Goal: Task Accomplishment & Management: Complete application form

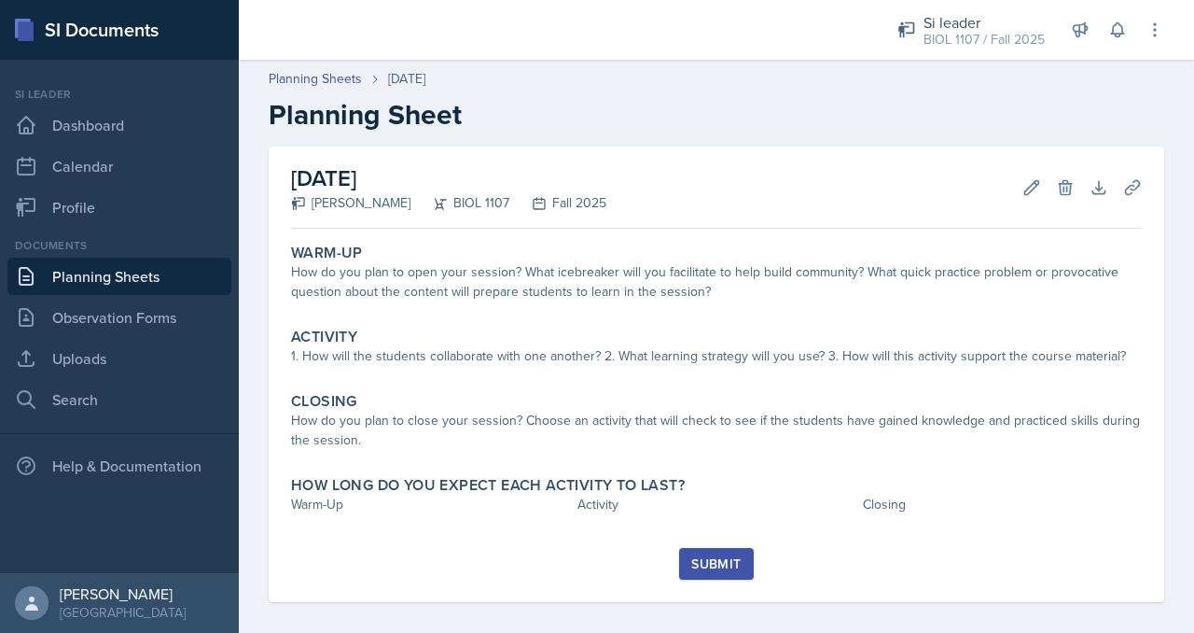
click at [433, 423] on div "How do you plan to close your session? Choose an activity that will check to se…" at bounding box center [716, 430] width 851 height 39
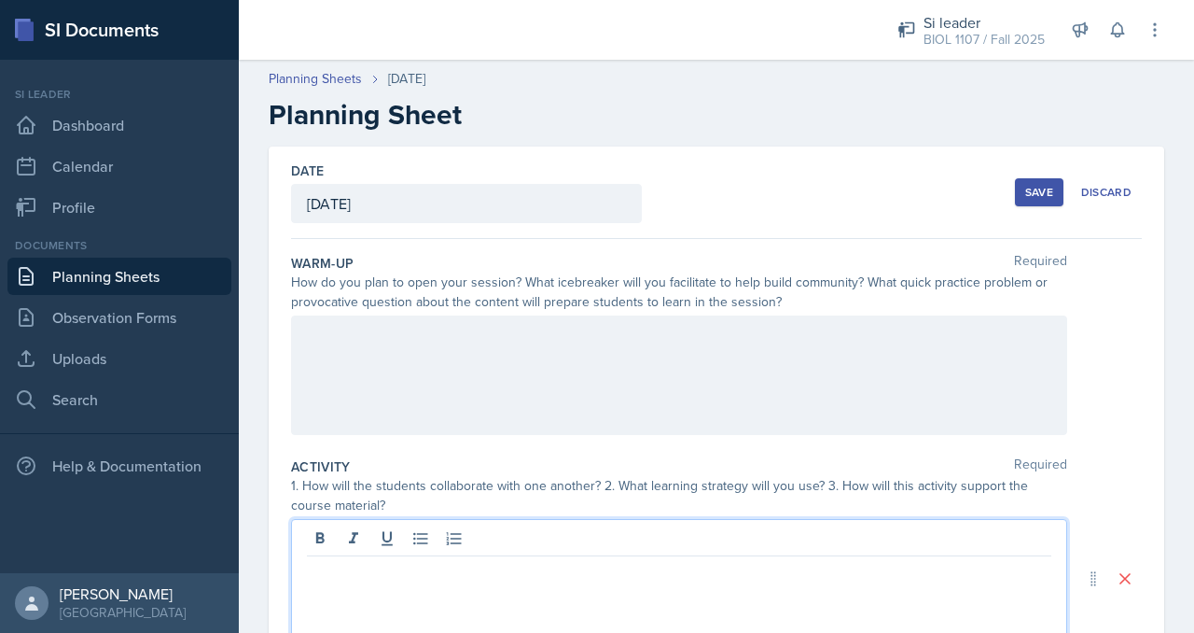
click at [374, 529] on div at bounding box center [679, 578] width 776 height 119
paste div
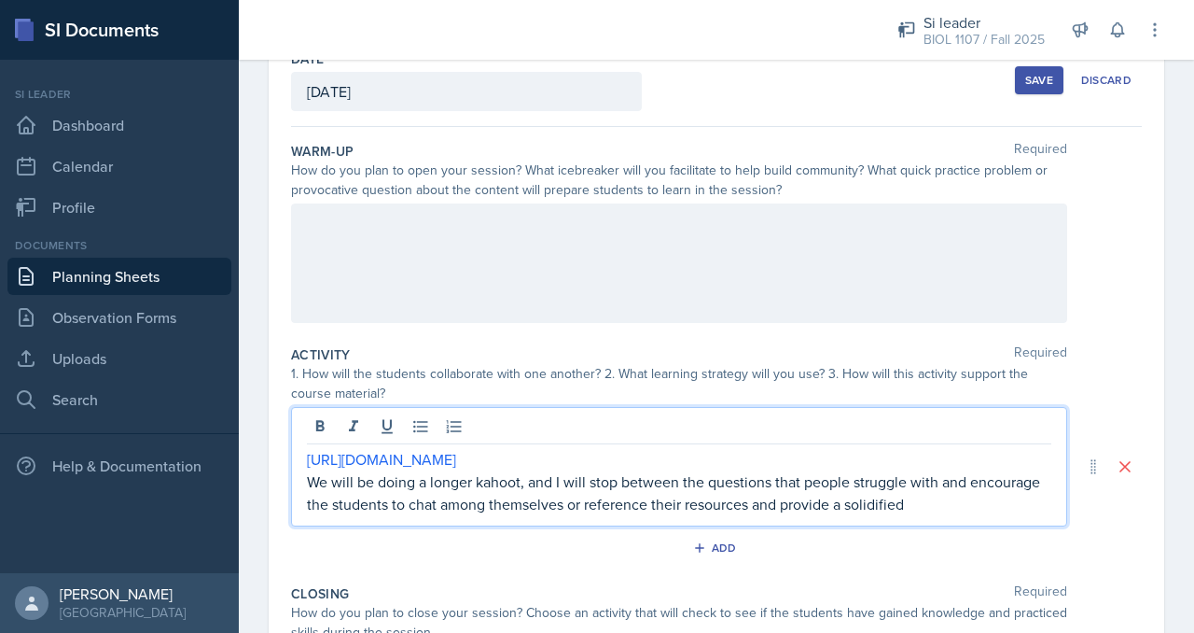
scroll to position [114, 0]
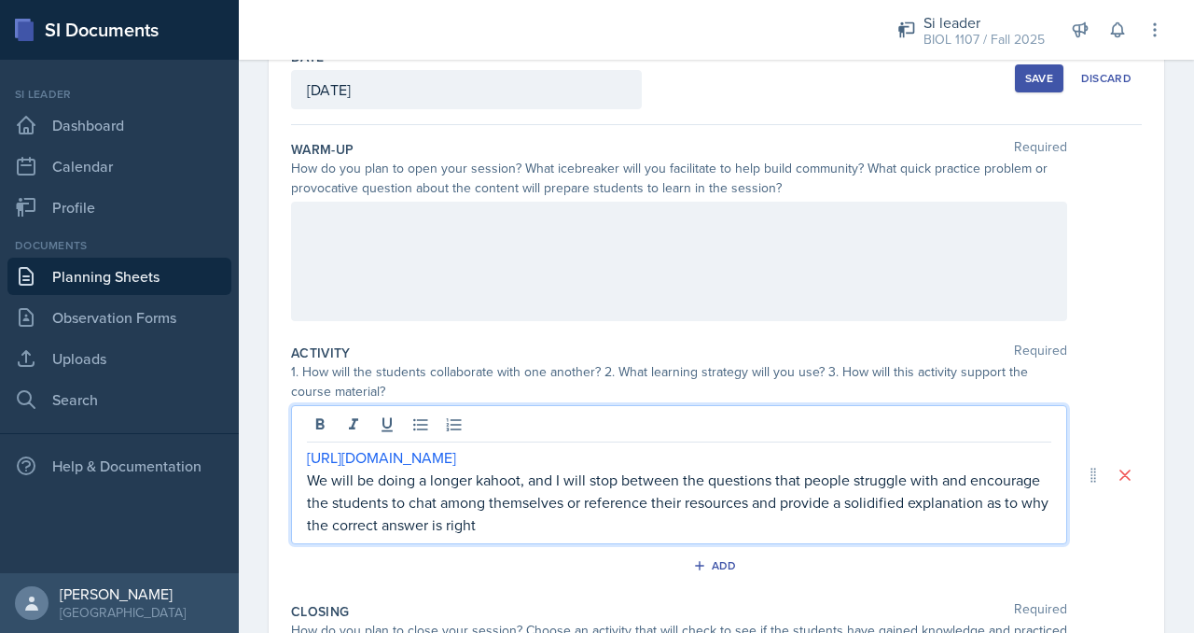
click at [977, 497] on p "We will be doing a longer kahoot, and I will stop between the questions that pe…" at bounding box center [679, 501] width 745 height 67
click at [861, 501] on p "We will be doing a longer kahoot, and I will stop between the questions that pe…" at bounding box center [679, 501] width 745 height 67
click at [748, 524] on p "We will be doing a longer kahoot, and I will stop between the questions that pe…" at bounding box center [679, 501] width 745 height 67
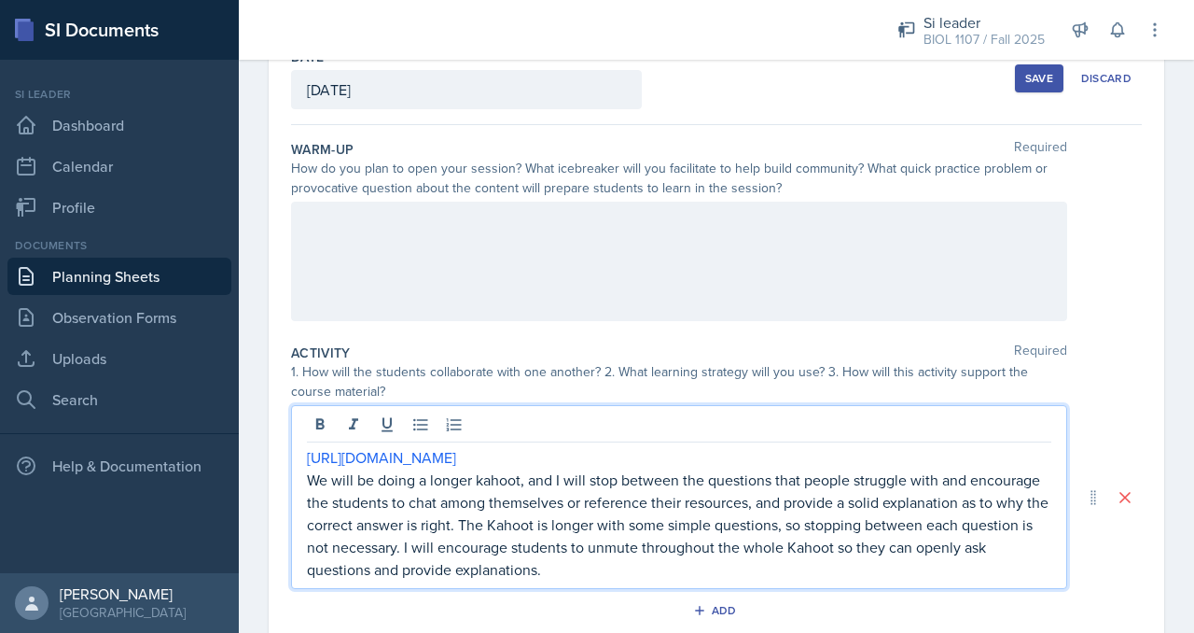
click at [804, 567] on p "We will be doing a longer kahoot, and I will stop between the questions that pe…" at bounding box center [679, 524] width 745 height 112
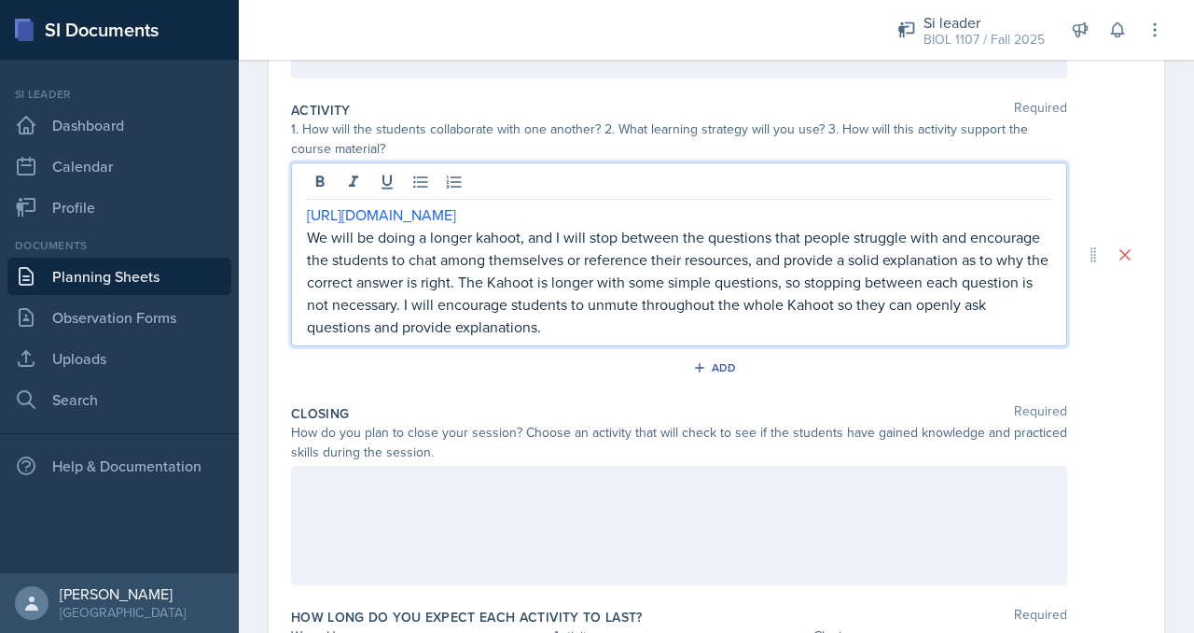
click at [750, 501] on div at bounding box center [679, 525] width 776 height 119
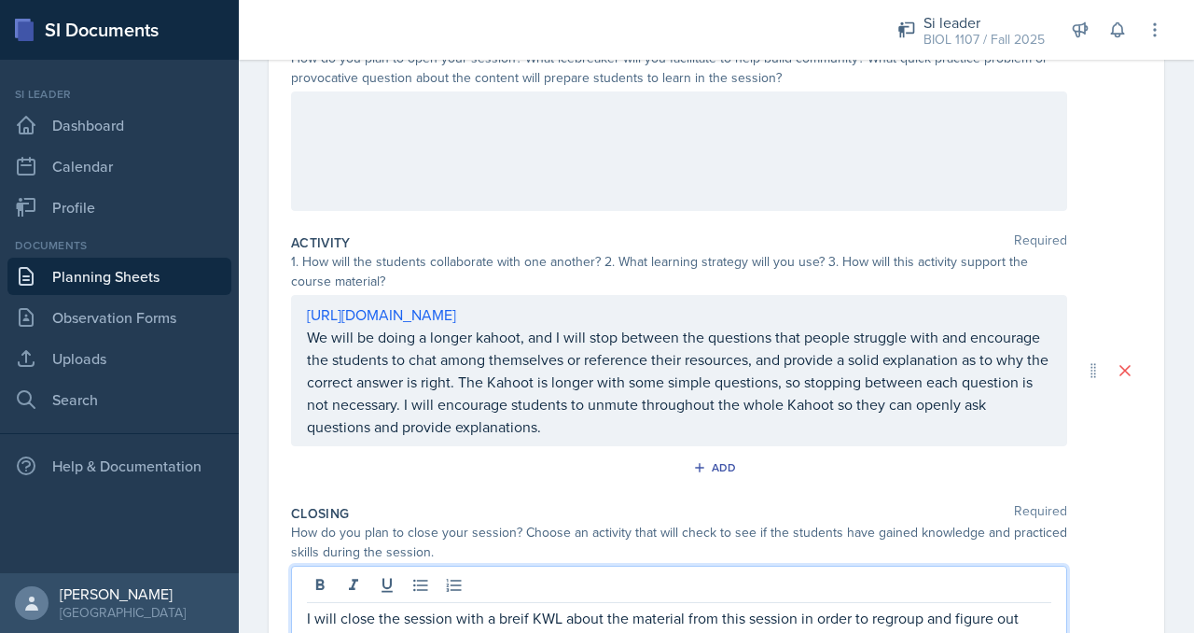
scroll to position [0, 0]
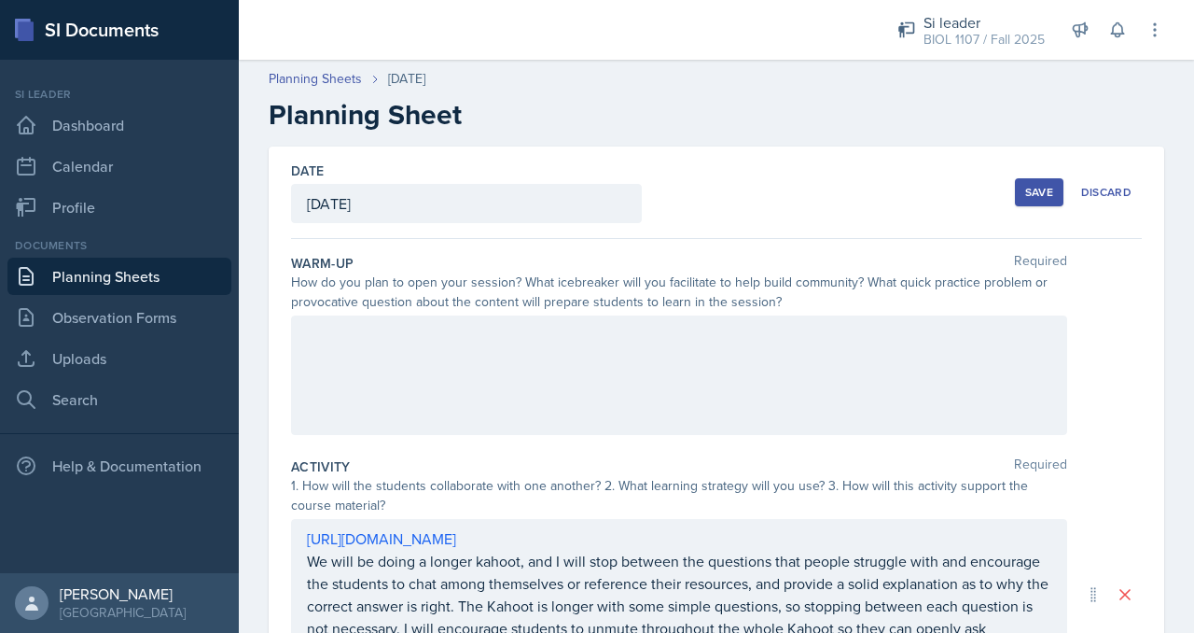
click at [674, 378] on div at bounding box center [679, 374] width 776 height 119
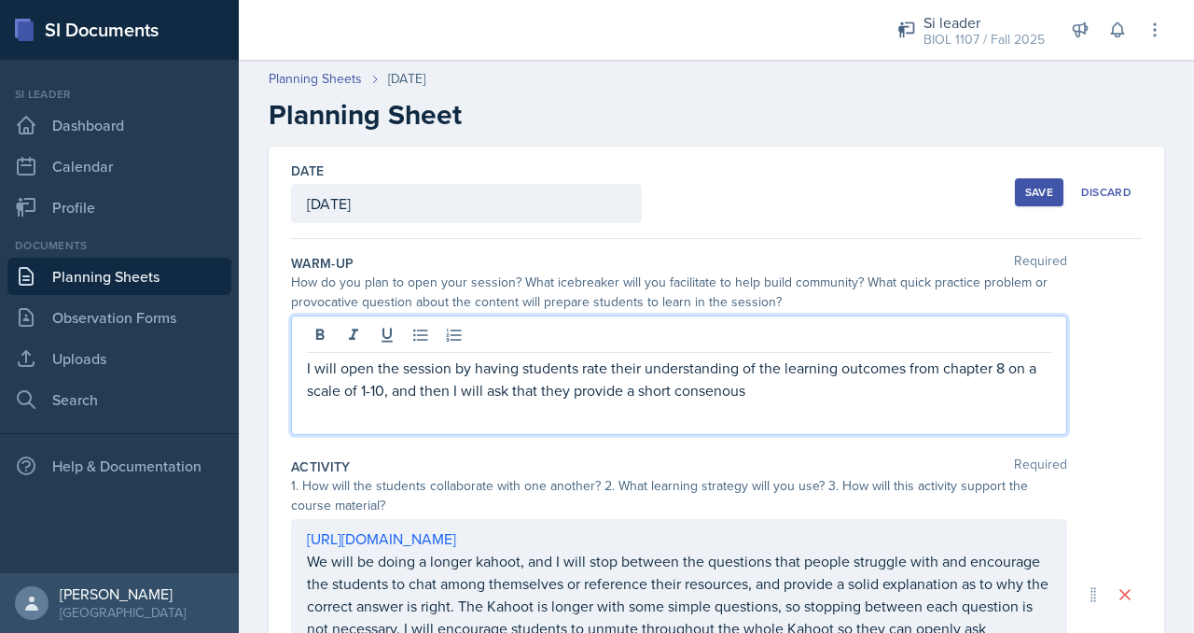
click at [719, 391] on p "I will open the session by having students rate their understanding of the lear…" at bounding box center [679, 378] width 745 height 45
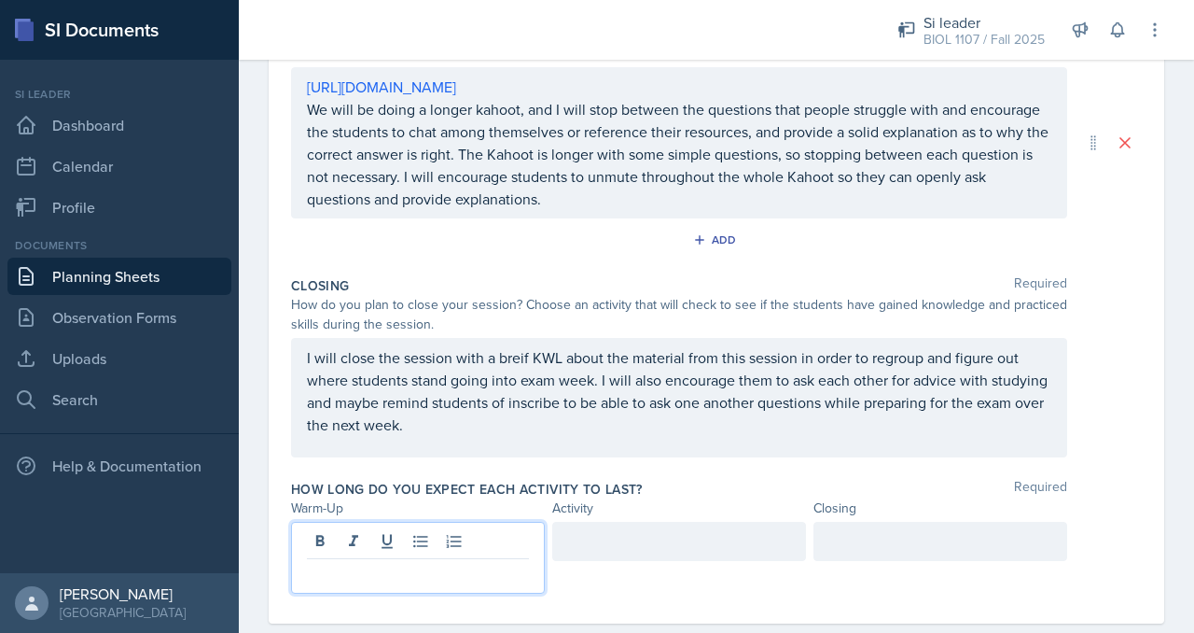
scroll to position [483, 0]
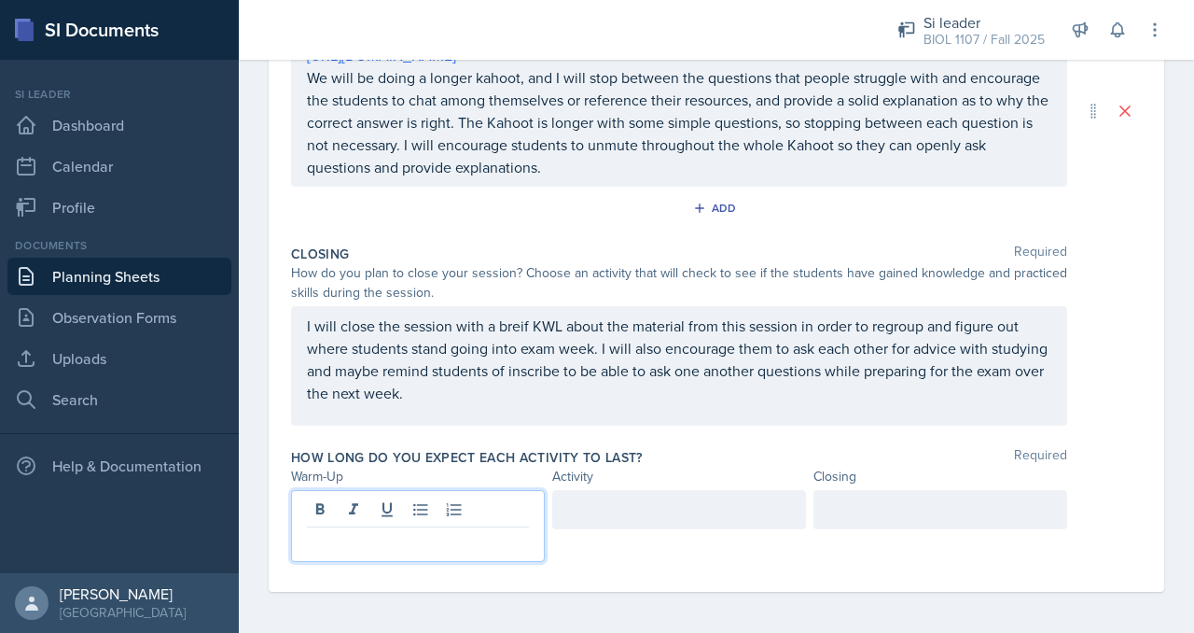
click at [482, 531] on p at bounding box center [418, 542] width 222 height 22
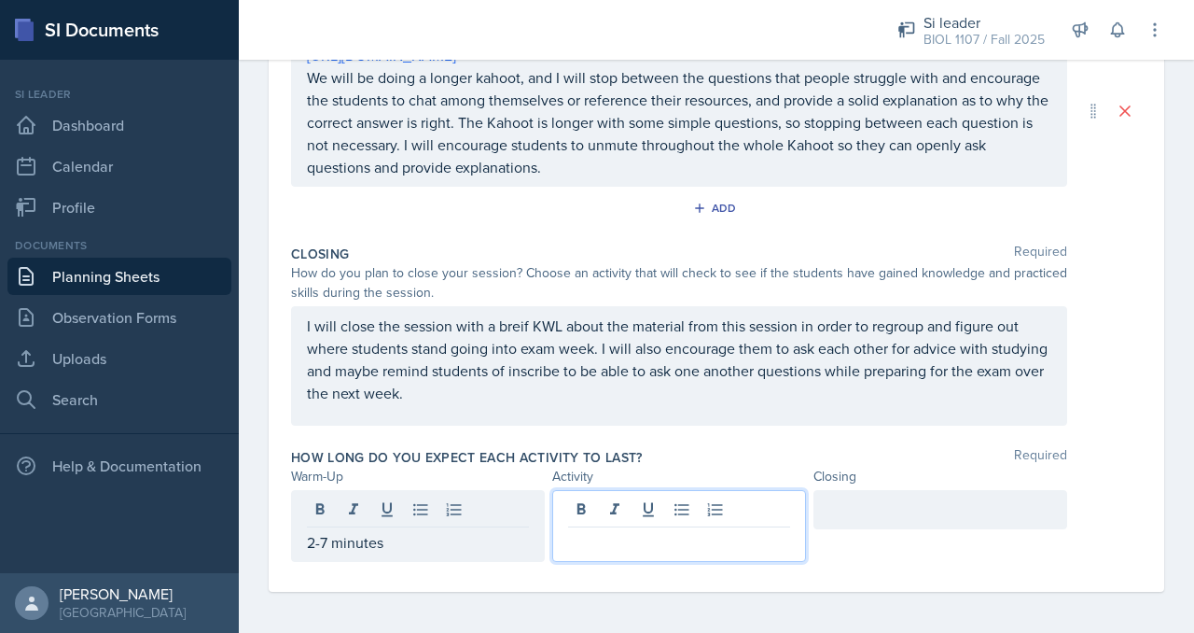
click at [578, 509] on div at bounding box center [679, 526] width 254 height 72
click at [635, 549] on p at bounding box center [679, 542] width 222 height 22
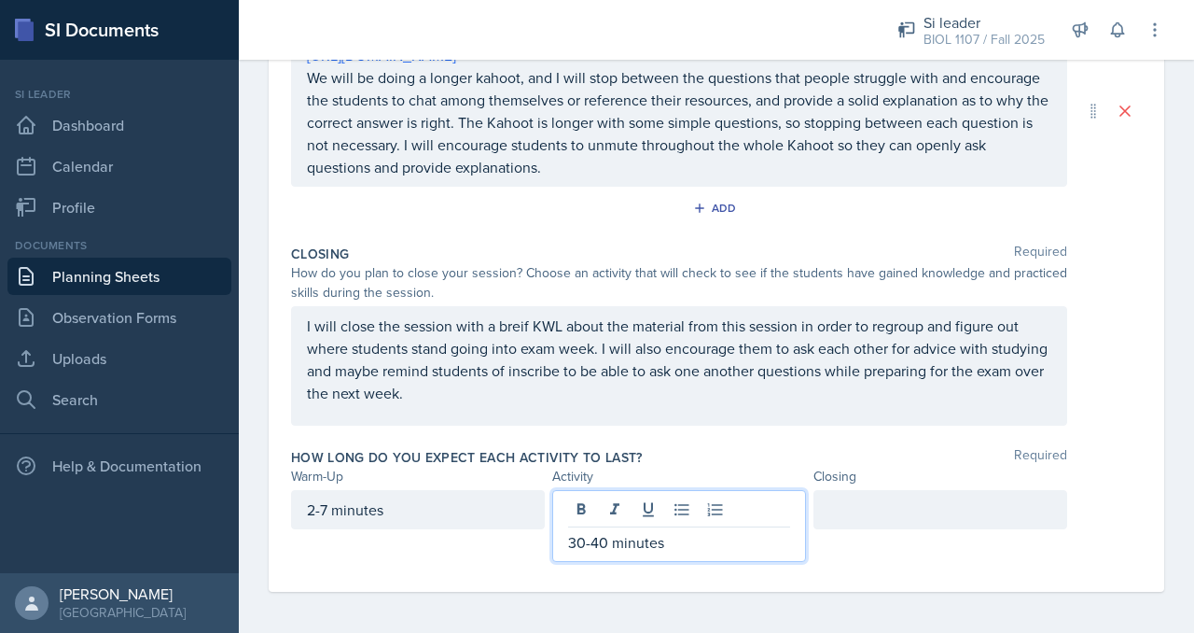
click at [866, 509] on div at bounding box center [941, 509] width 254 height 39
click at [579, 507] on div "30-40 minutes" at bounding box center [679, 526] width 254 height 72
click at [860, 511] on div at bounding box center [941, 509] width 254 height 39
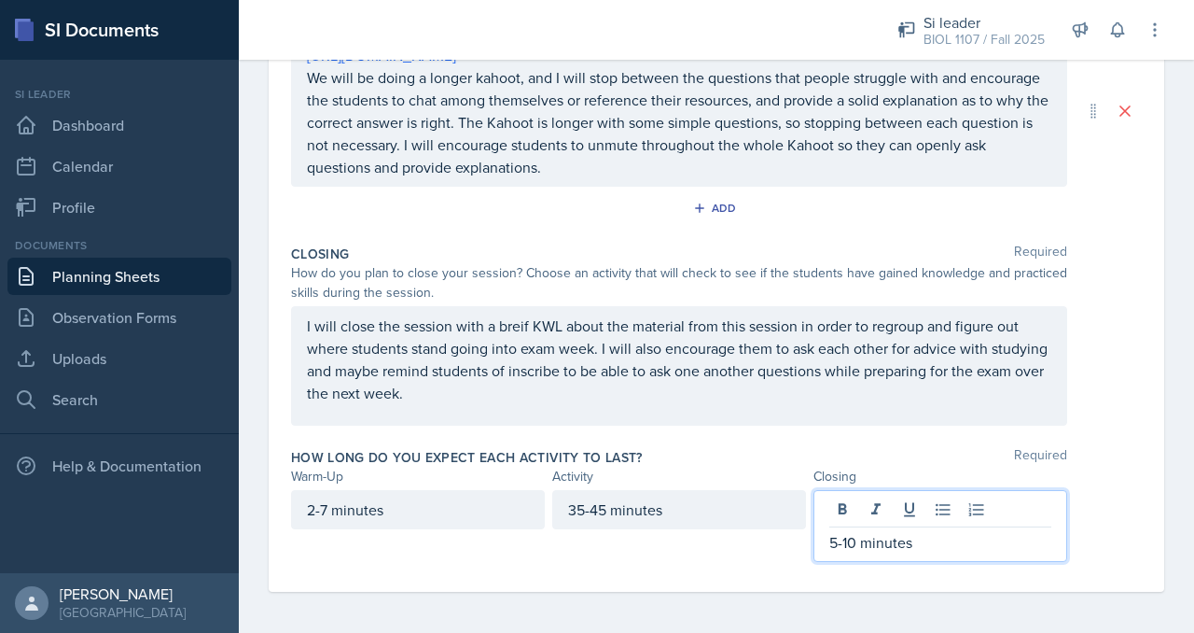
click at [1120, 430] on div "Closing Required How do you plan to close your session? Choose an activity that…" at bounding box center [716, 338] width 851 height 203
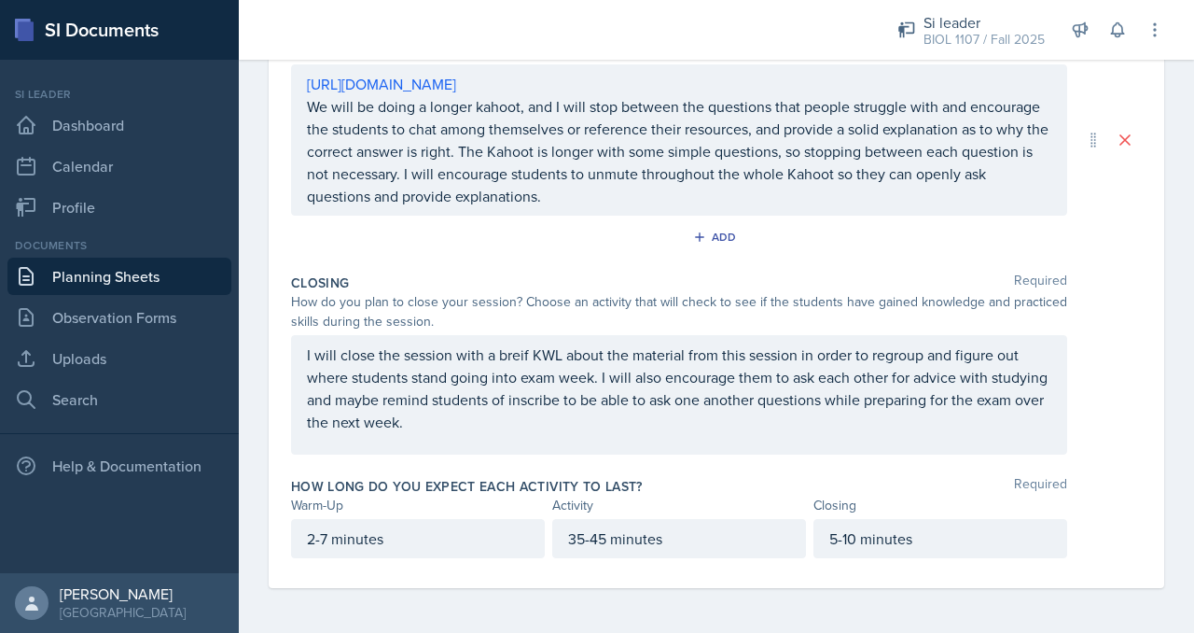
scroll to position [452, 0]
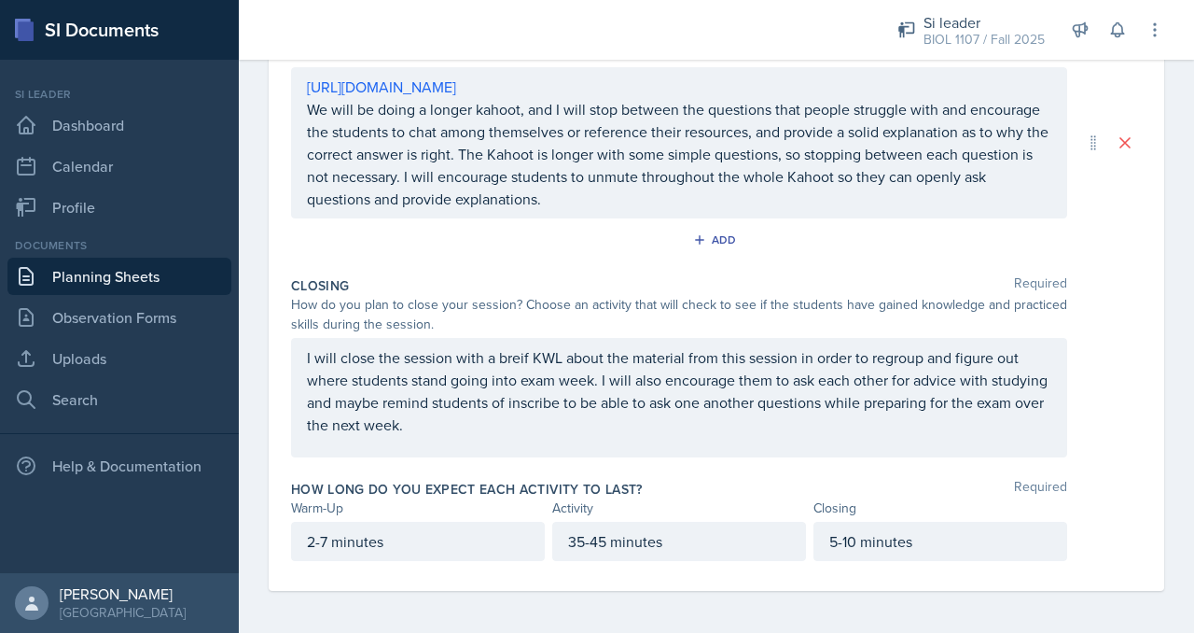
click at [838, 434] on div "I will close the session with a breif KWL about the material from this session …" at bounding box center [679, 397] width 776 height 119
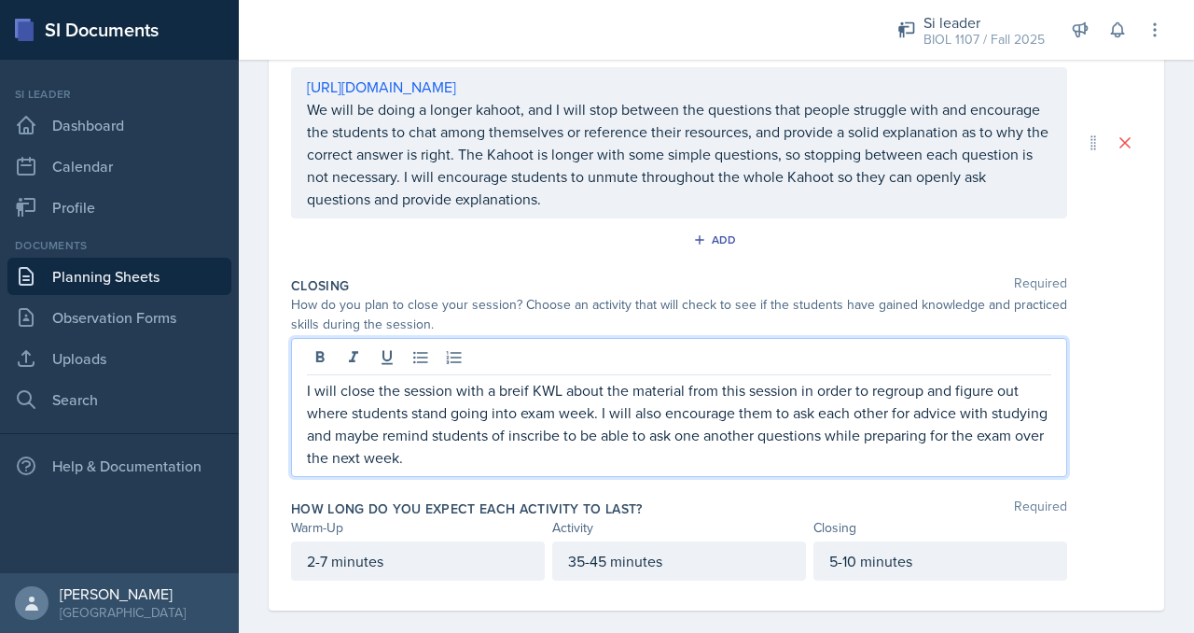
scroll to position [470, 0]
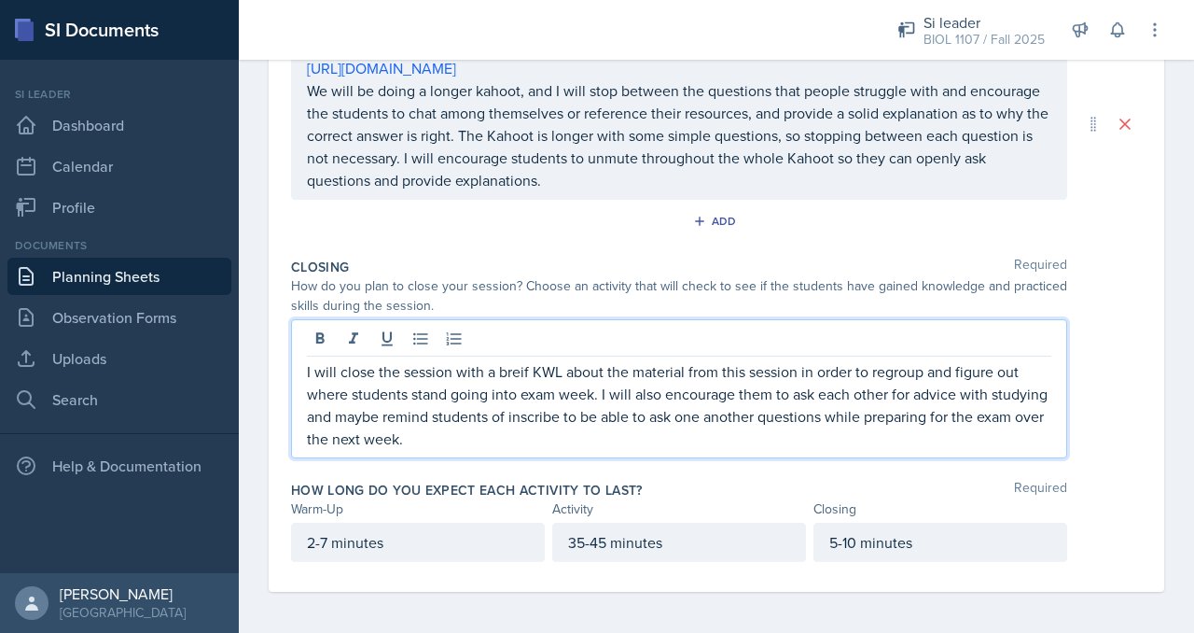
click at [1125, 461] on div "Closing Required How do you plan to close your session? Choose an activity that…" at bounding box center [716, 361] width 851 height 223
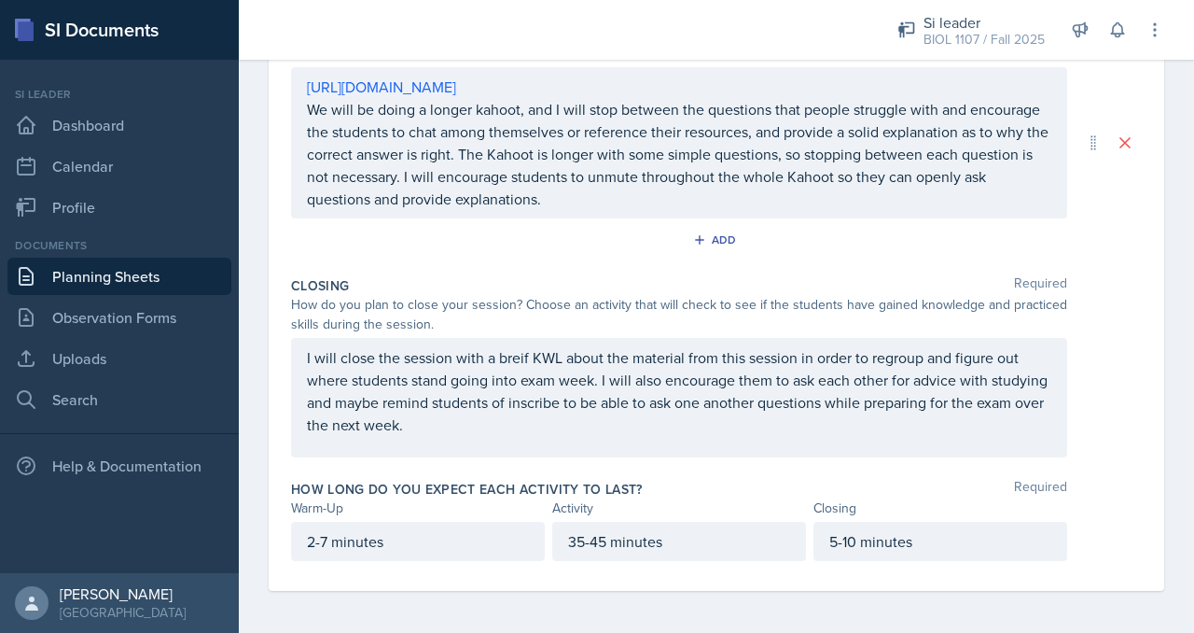
scroll to position [0, 0]
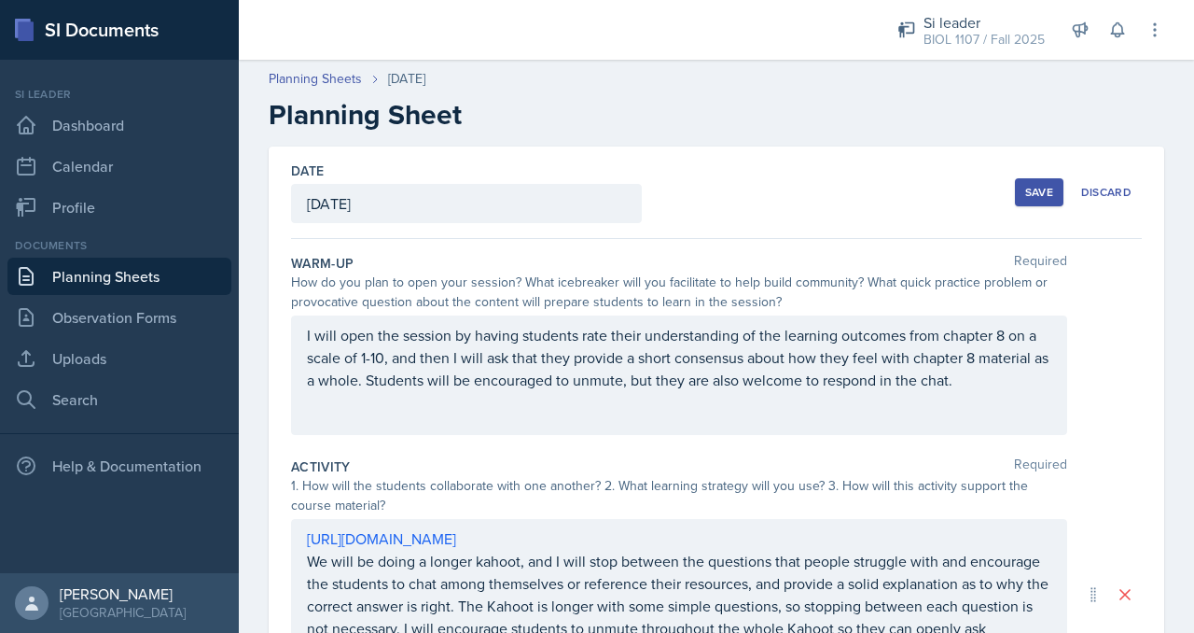
click at [1027, 409] on div "I will open the session by having students rate their understanding of the lear…" at bounding box center [679, 374] width 776 height 119
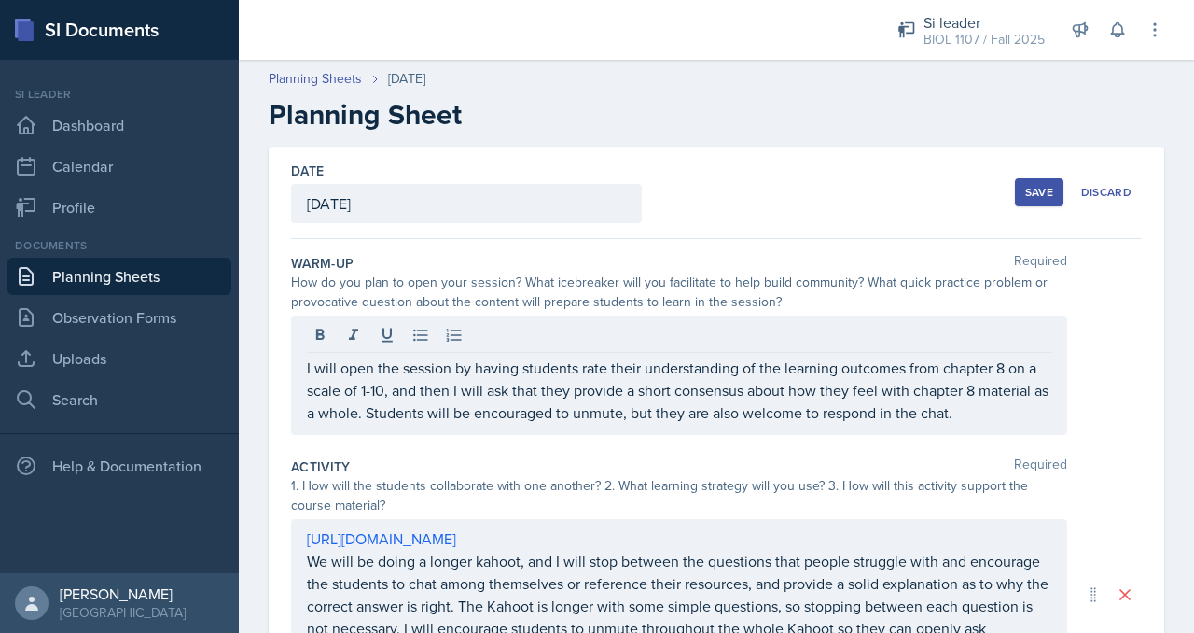
click at [1026, 197] on div "Save" at bounding box center [1040, 192] width 28 height 15
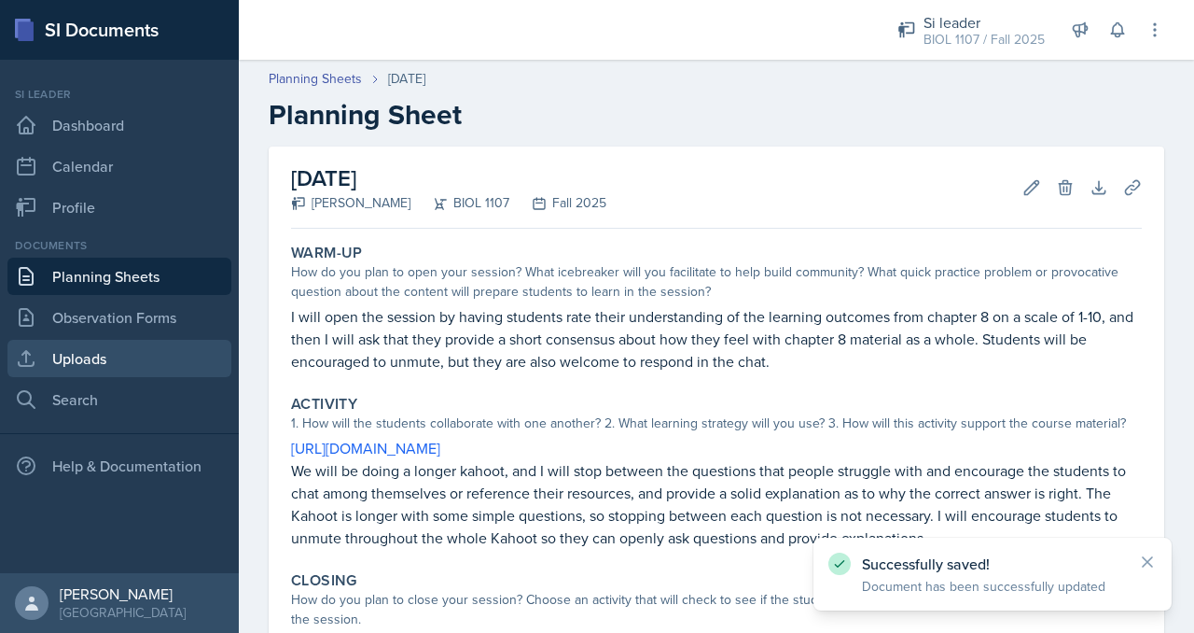
click at [162, 358] on link "Uploads" at bounding box center [119, 358] width 224 height 37
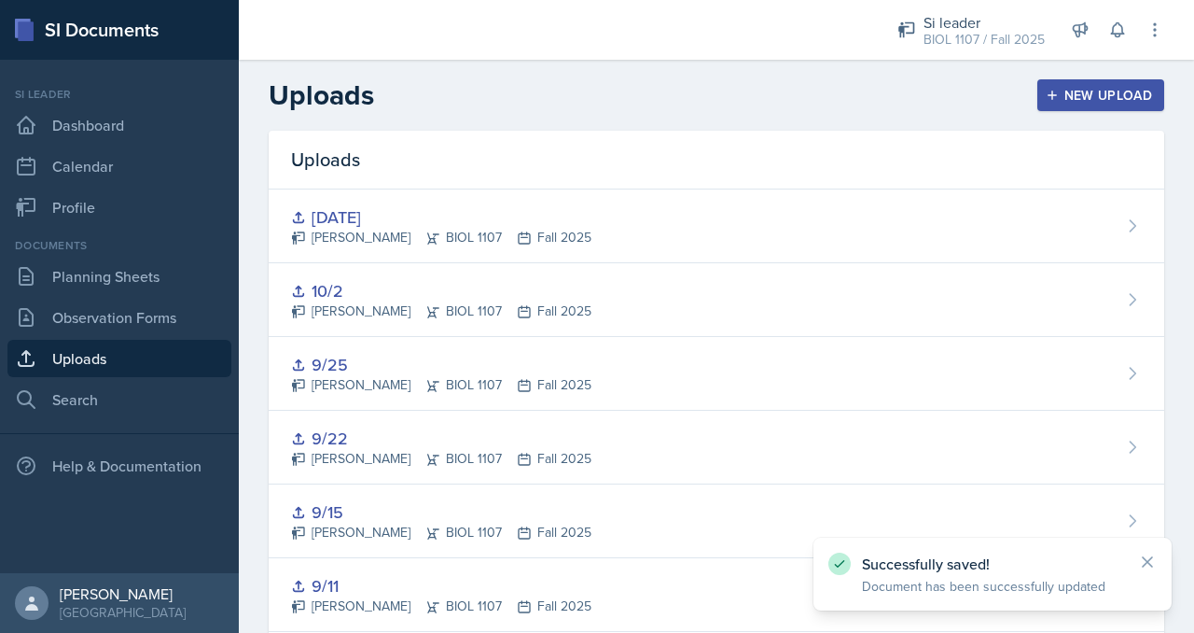
click at [1058, 59] on div "Si leader BIOL 1107 / Fall 2025 Si leader BIOL 1107 / Summer 2025 Si leader CHE…" at bounding box center [1018, 30] width 293 height 60
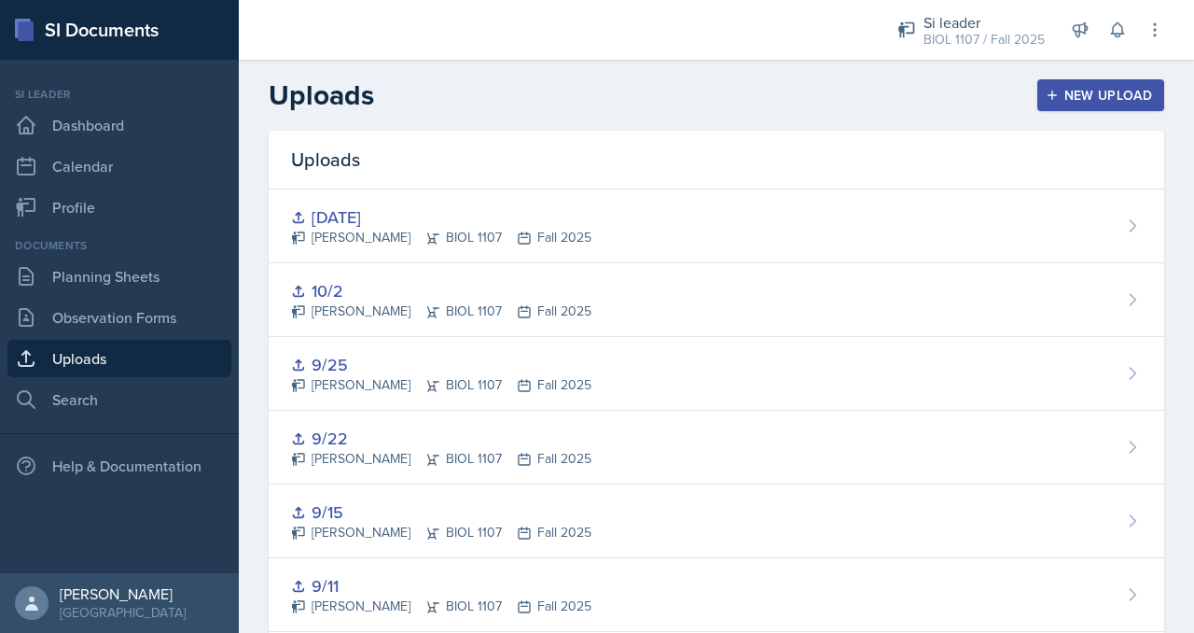
click at [1036, 129] on header "Uploads New Upload" at bounding box center [717, 95] width 956 height 71
click at [1063, 89] on div "New Upload" at bounding box center [1102, 95] width 104 height 15
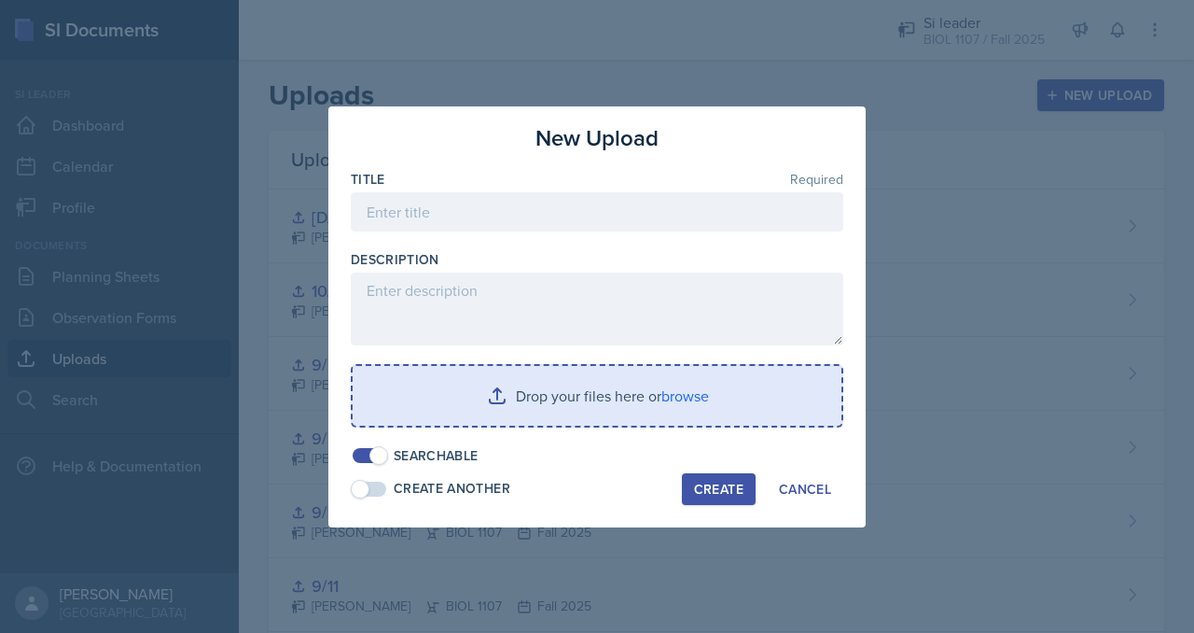
click at [605, 387] on input "file" at bounding box center [597, 396] width 489 height 60
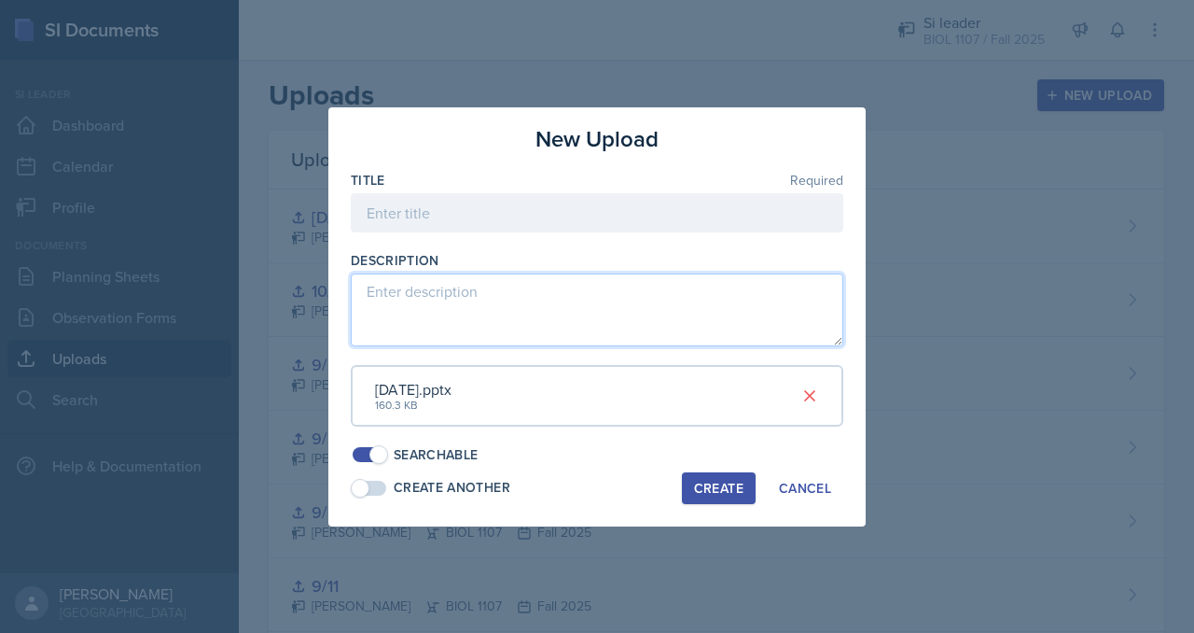
click at [519, 288] on textarea at bounding box center [597, 309] width 493 height 73
type textarea "Powerpoint"
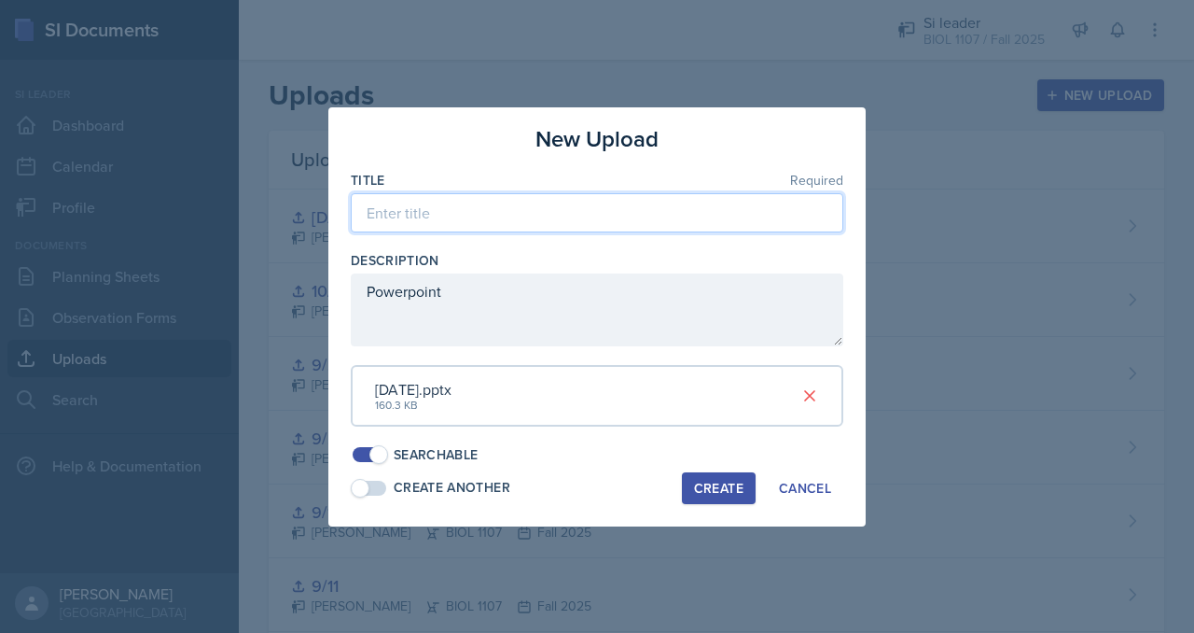
click at [476, 225] on input at bounding box center [597, 212] width 493 height 39
type input "[DATE]"
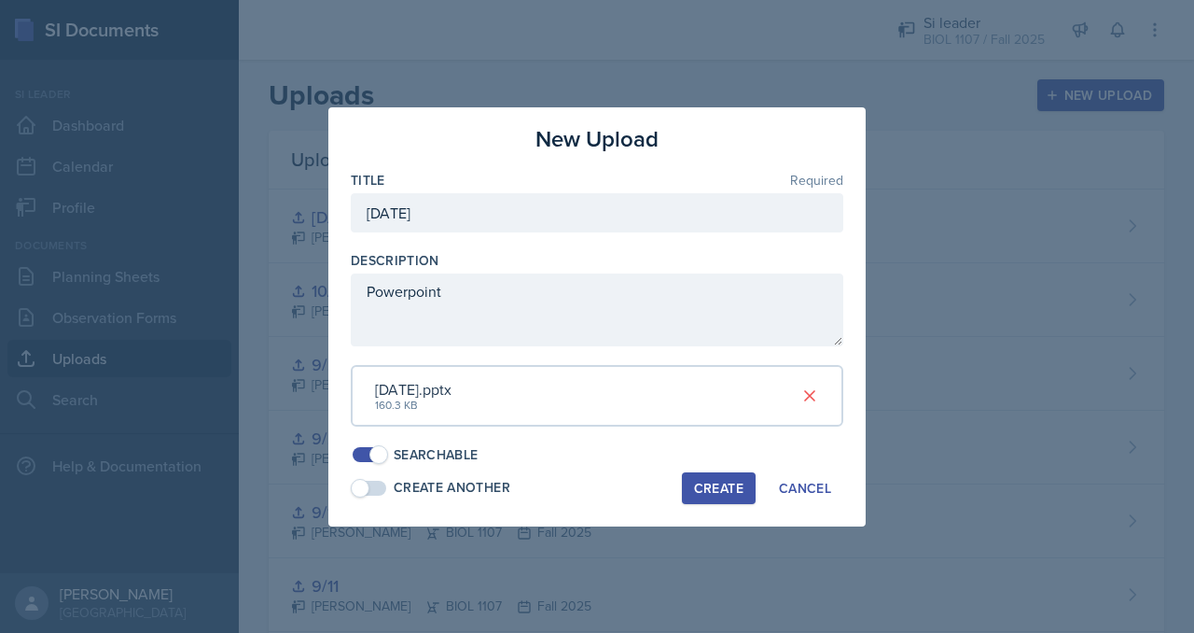
click at [713, 487] on div "Create" at bounding box center [718, 488] width 49 height 15
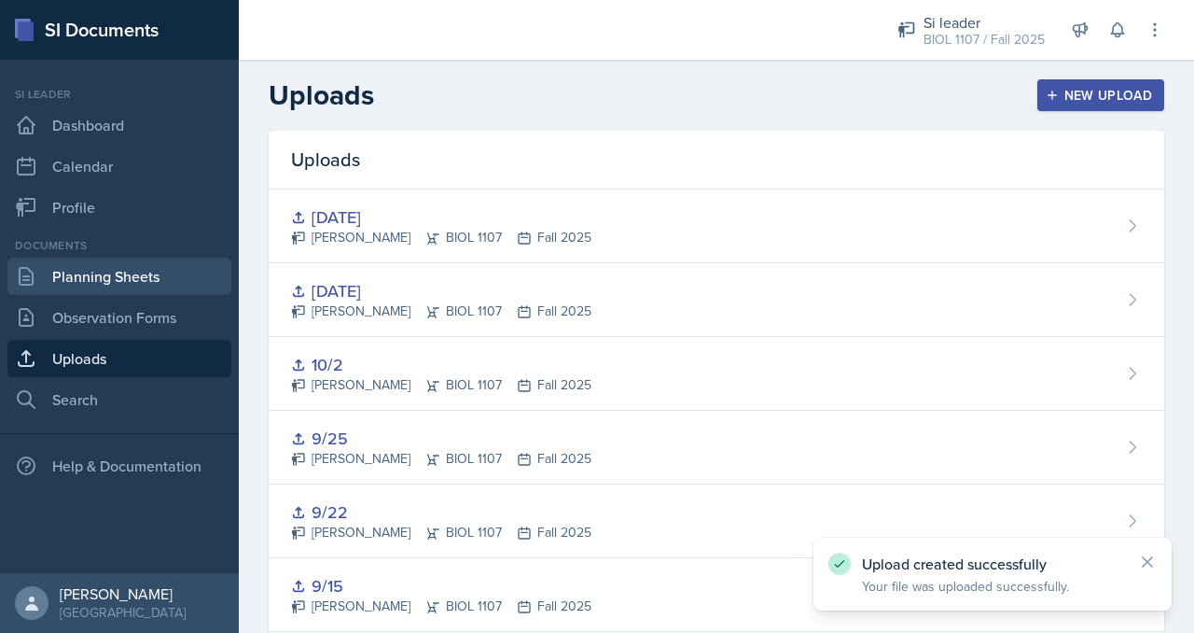
click at [155, 280] on link "Planning Sheets" at bounding box center [119, 276] width 224 height 37
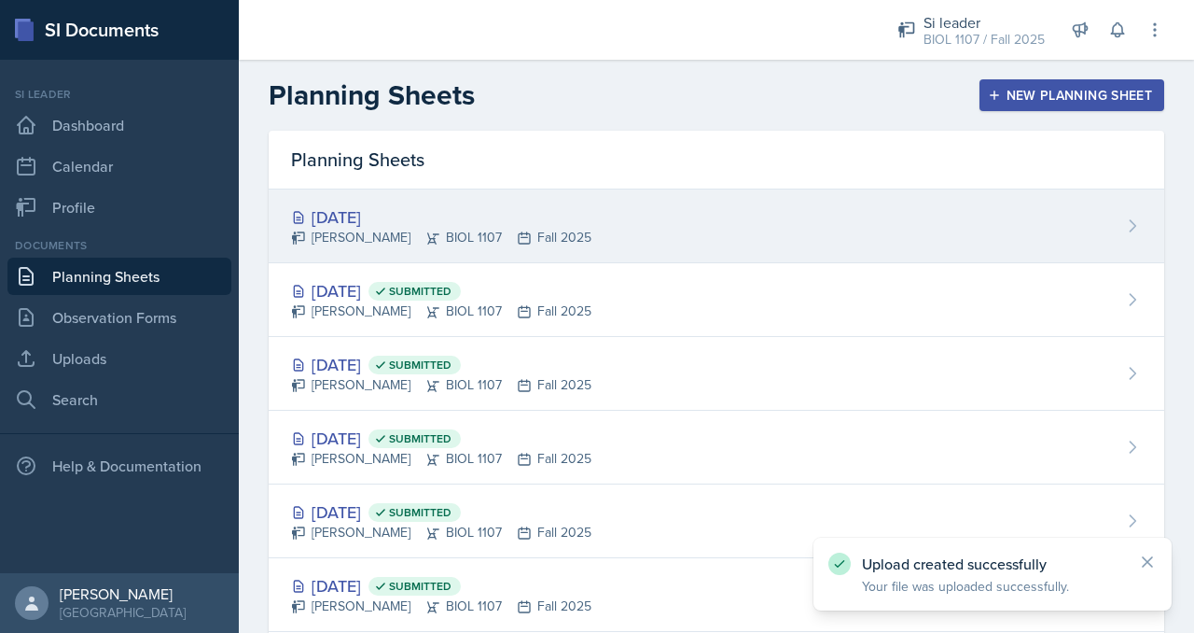
click at [614, 245] on div "[DATE] [PERSON_NAME] BIOL 1107 Fall 2025" at bounding box center [717, 226] width 896 height 74
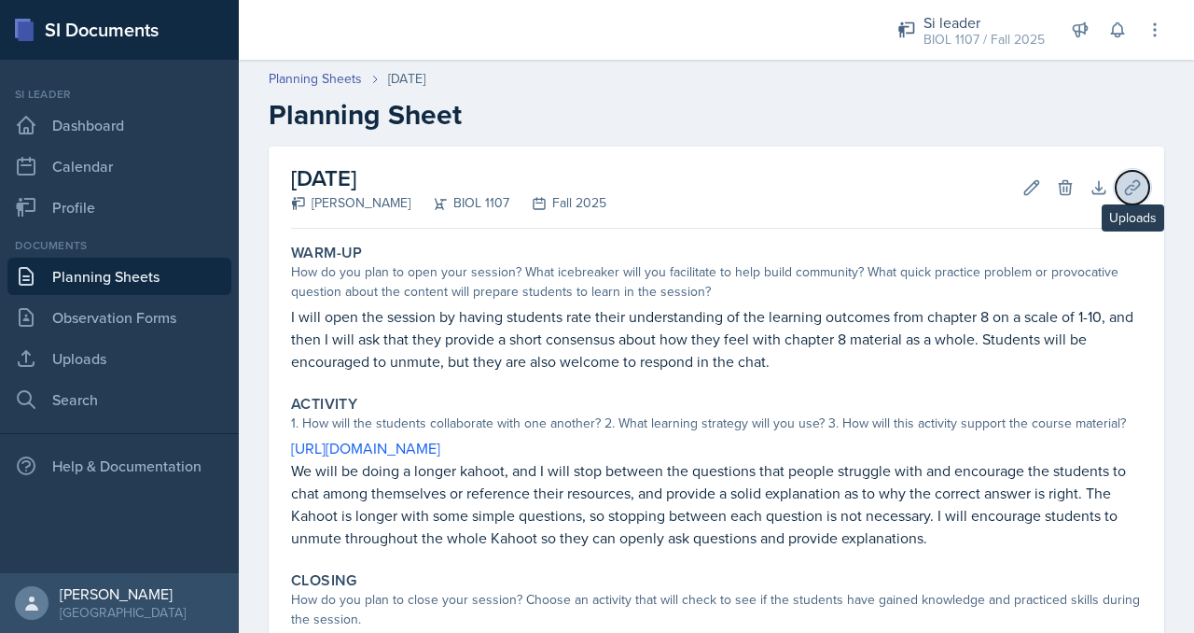
click at [1120, 200] on button "Uploads" at bounding box center [1133, 188] width 34 height 34
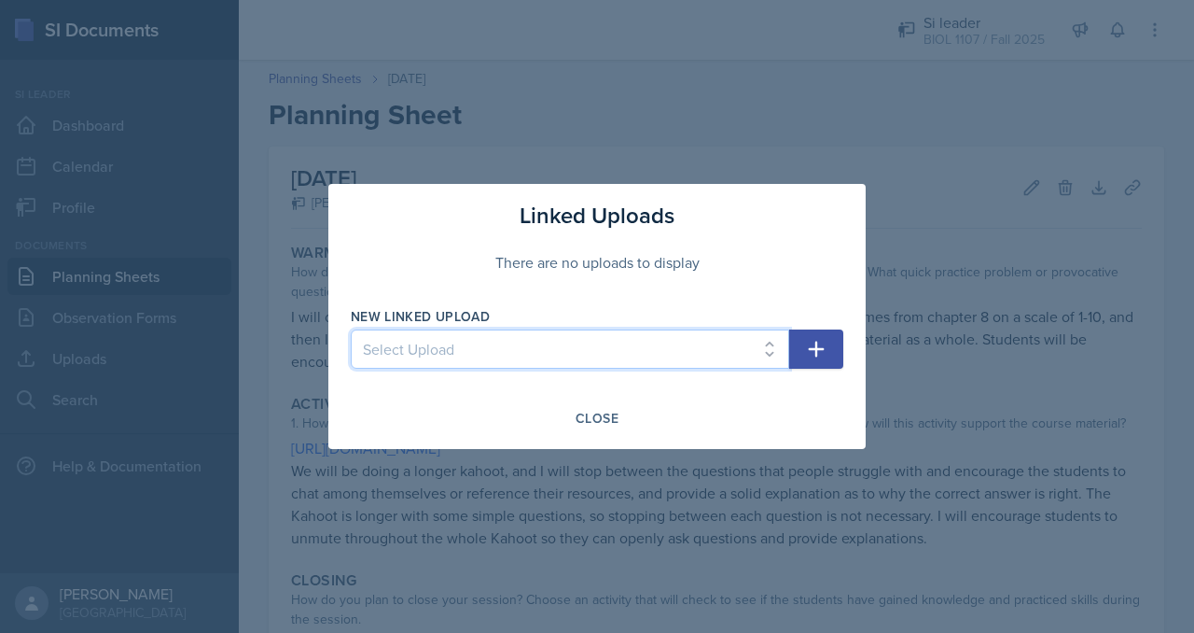
click at [662, 350] on select "Select Upload 8/25 8/28 9/4 9/11 9/15 9/22 9/25 10/2 [DATE] [DATE]" at bounding box center [570, 348] width 439 height 39
select select "5e479b7a-037e-4171-8fdb-8f84720bdd8e"
click at [351, 329] on select "Select Upload 8/25 8/28 9/4 9/11 9/15 9/22 9/25 10/2 [DATE] [DATE]" at bounding box center [570, 348] width 439 height 39
click at [840, 342] on button "button" at bounding box center [816, 348] width 54 height 39
select select
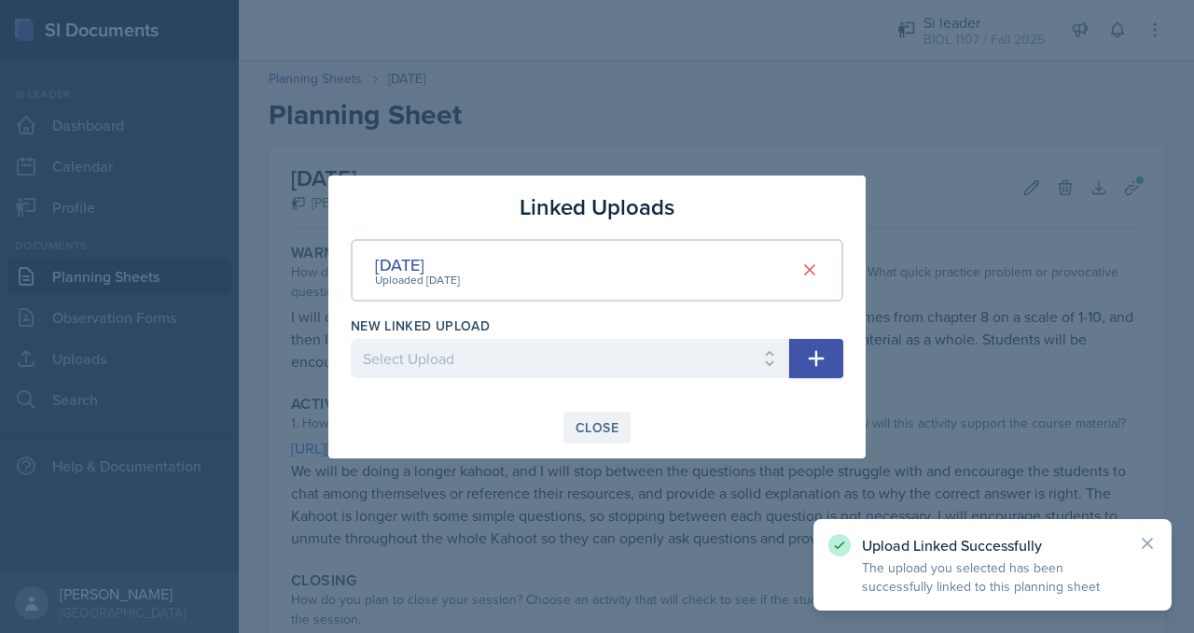
click at [583, 423] on div "Close" at bounding box center [597, 427] width 43 height 15
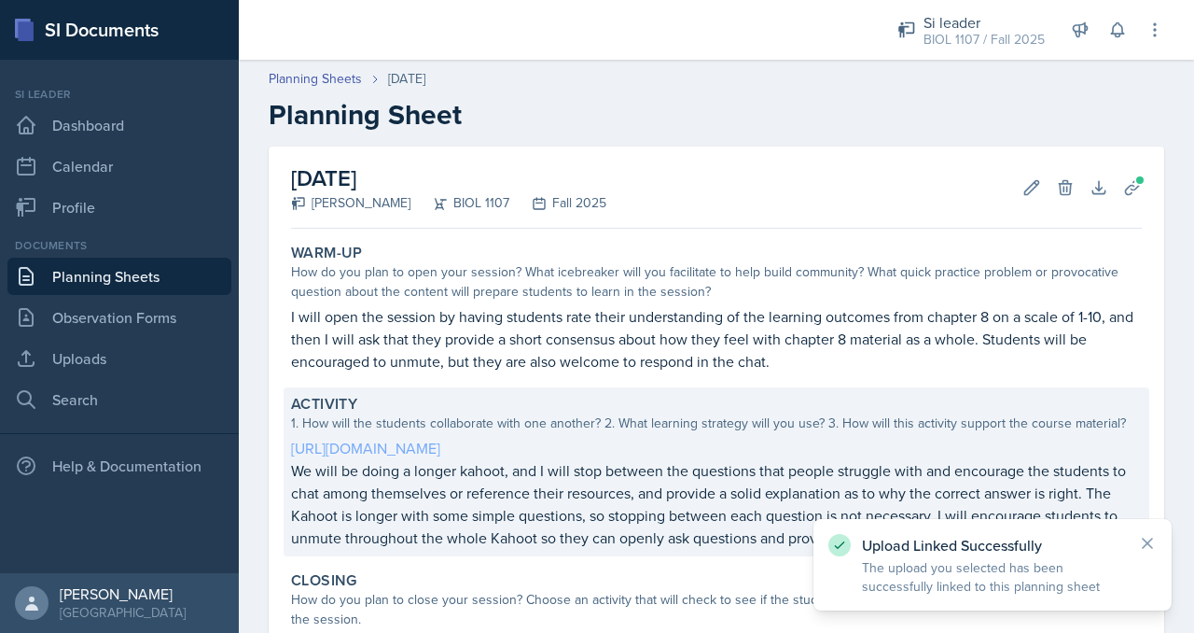
scroll to position [282, 0]
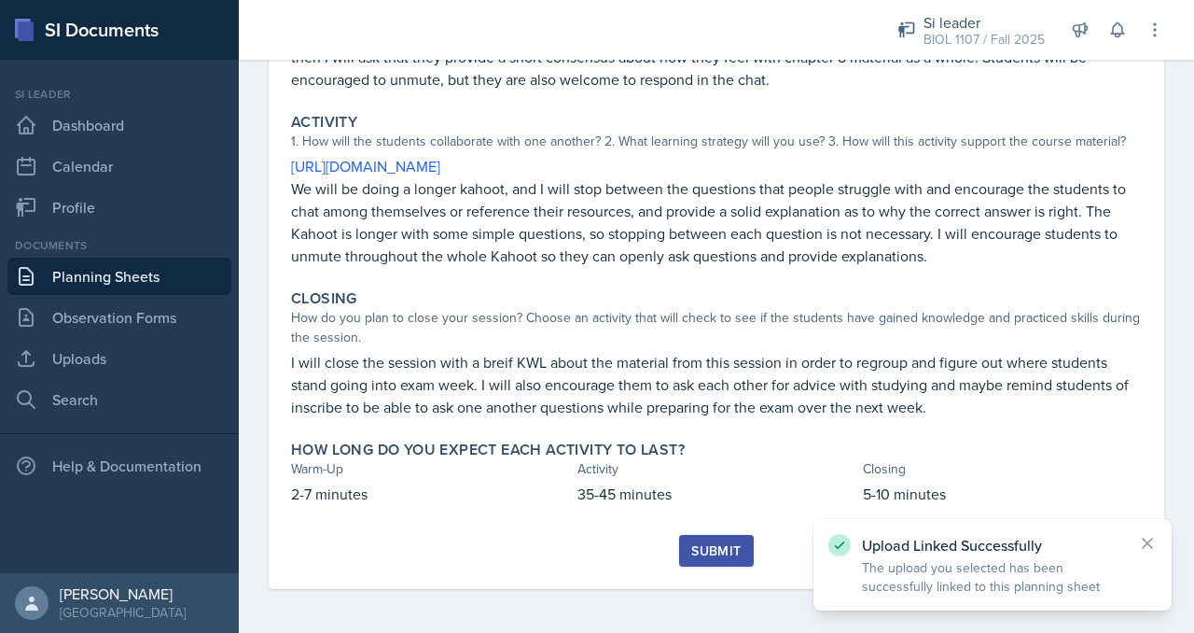
click at [731, 557] on div "Submit" at bounding box center [715, 550] width 49 height 15
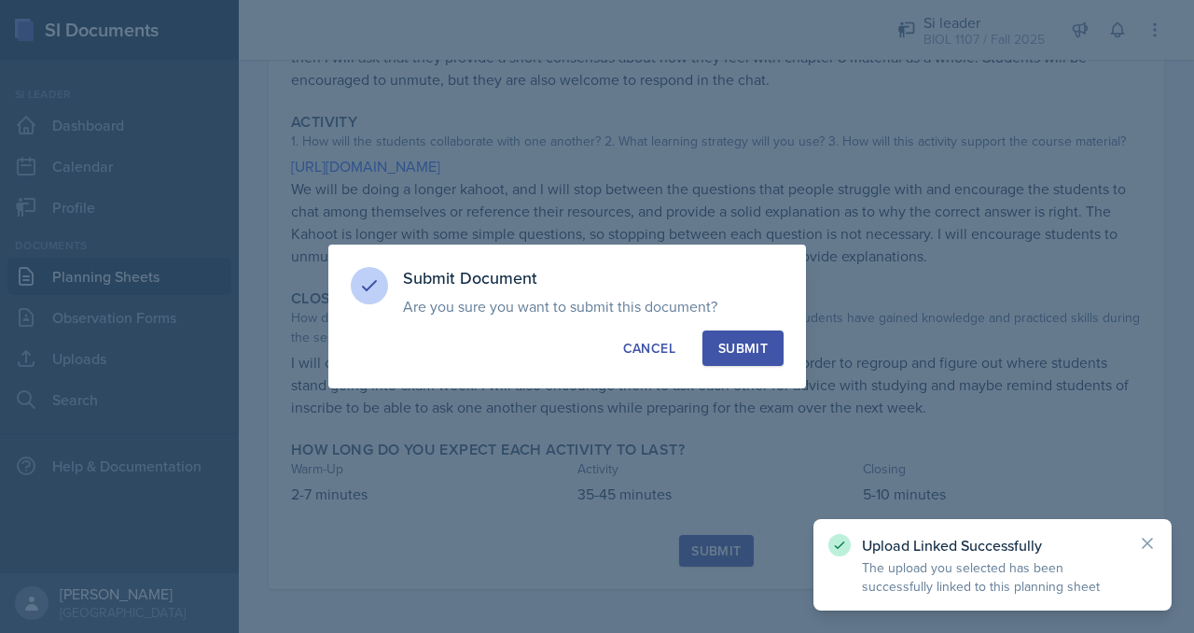
click at [754, 365] on button "Submit" at bounding box center [743, 347] width 81 height 35
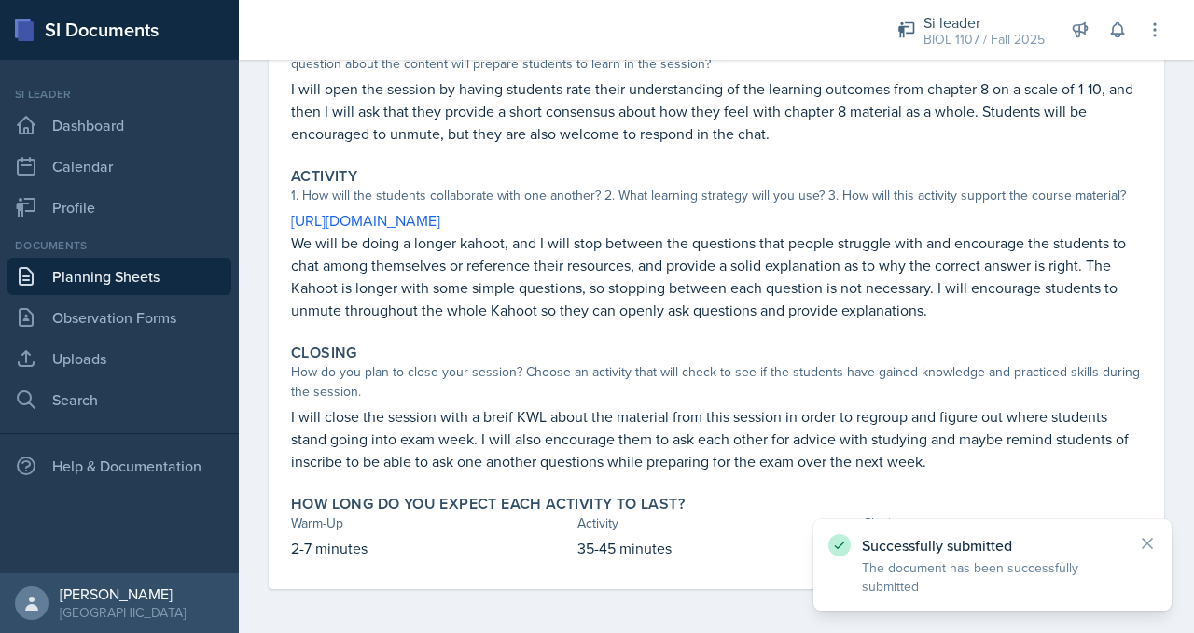
scroll to position [0, 0]
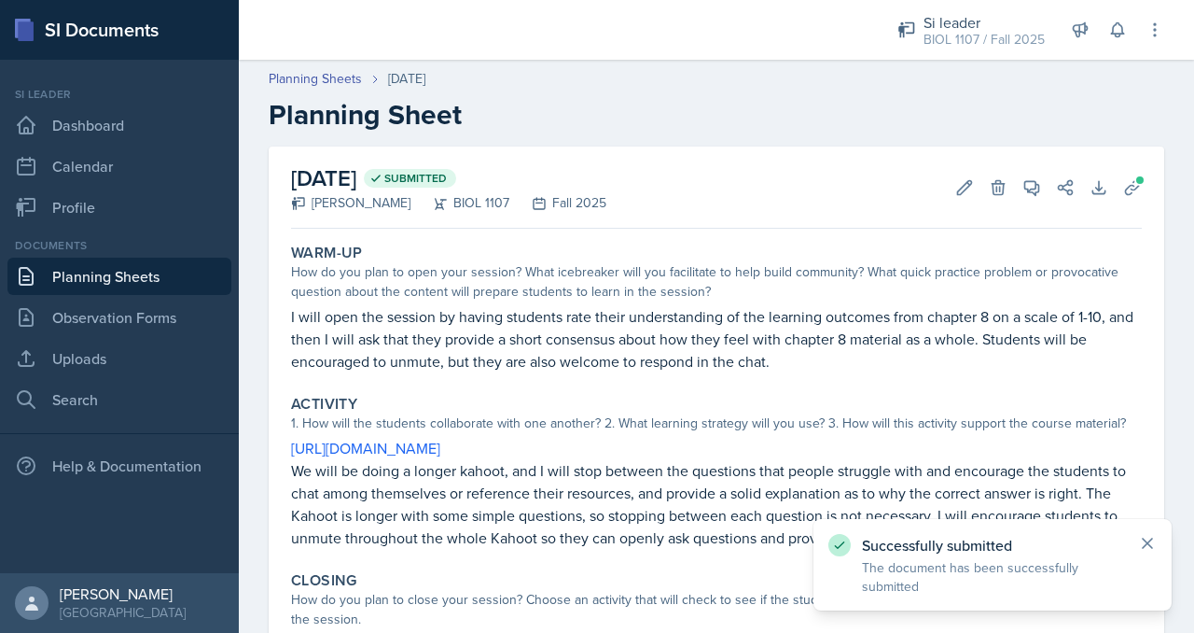
click at [1153, 540] on icon at bounding box center [1147, 543] width 19 height 19
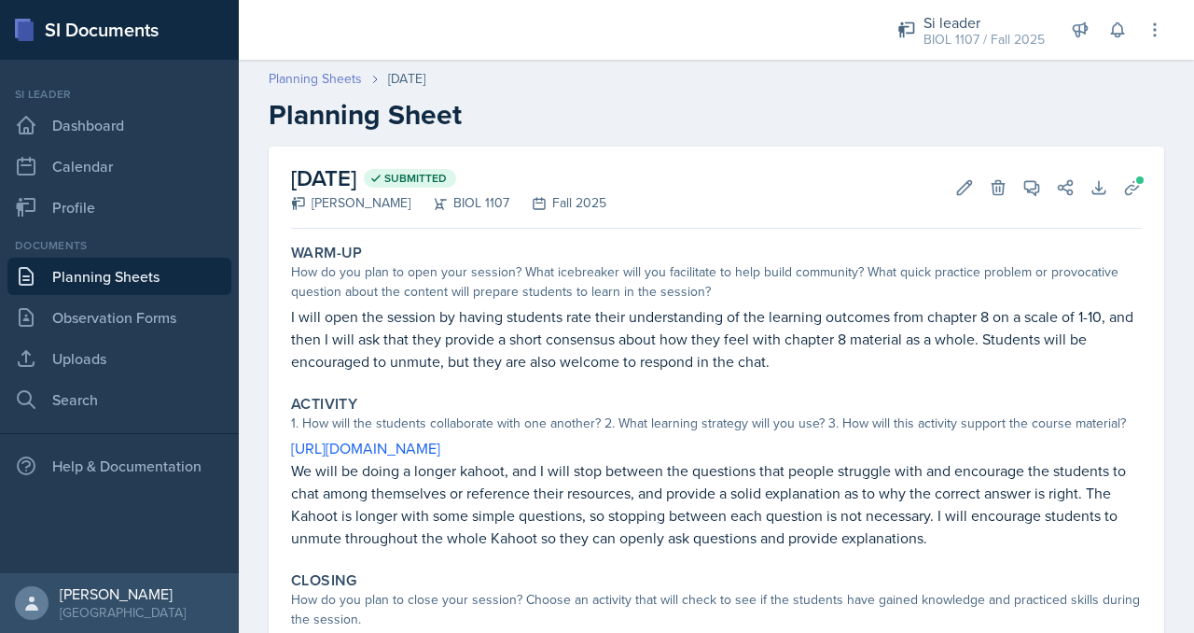
click at [297, 78] on link "Planning Sheets" at bounding box center [315, 79] width 93 height 20
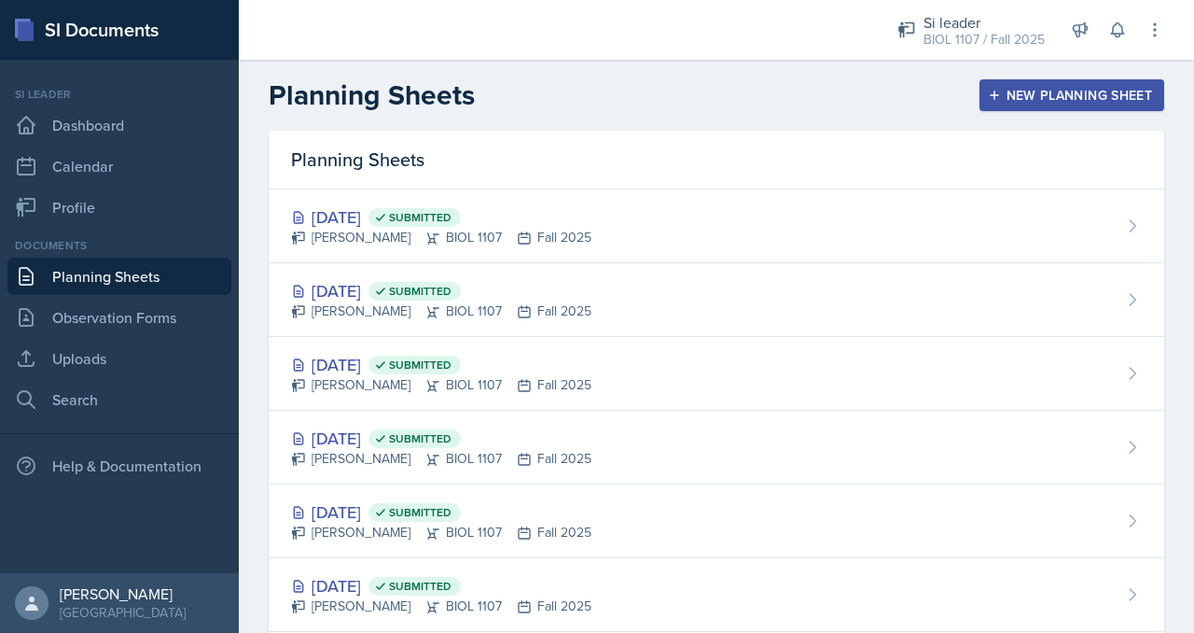
click at [580, 80] on div "Planning Sheets New Planning Sheet" at bounding box center [717, 95] width 956 height 34
